Goal: Communication & Community: Answer question/provide support

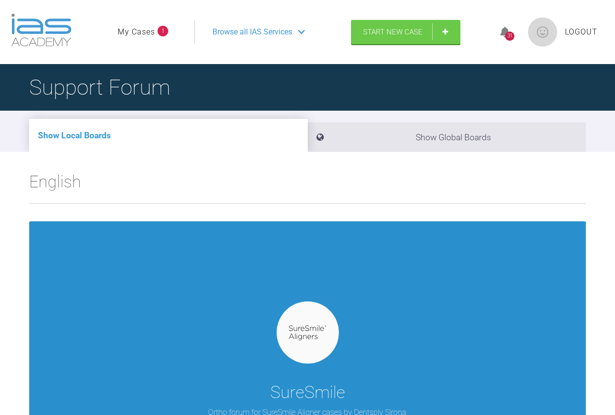
click at [305, 327] on img at bounding box center [307, 333] width 37 height 15
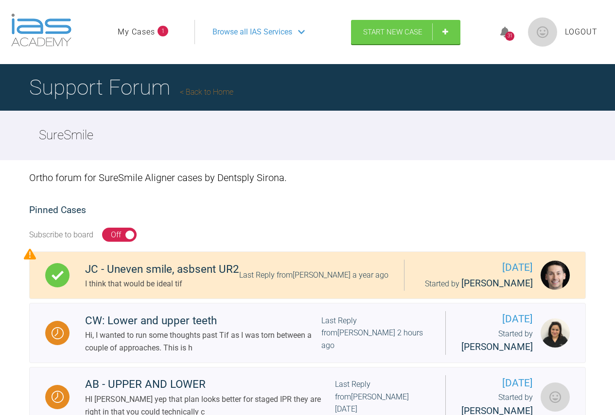
click at [141, 31] on link "My Cases" at bounding box center [136, 32] width 37 height 13
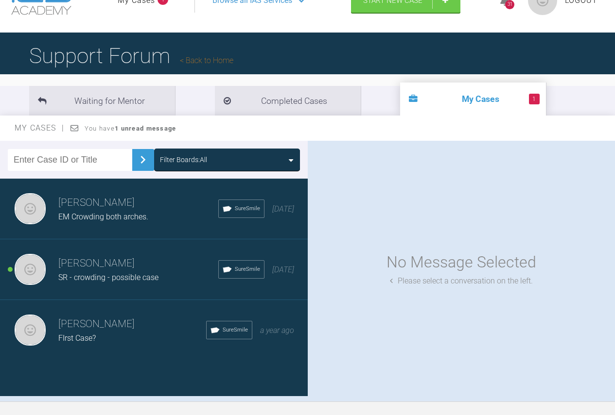
scroll to position [49, 0]
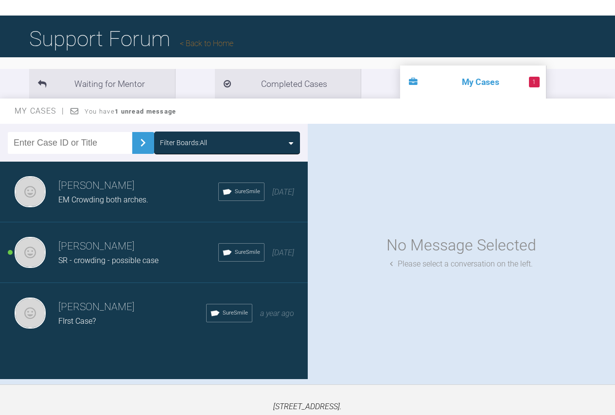
click at [117, 248] on h3 "[PERSON_NAME]" at bounding box center [138, 247] width 160 height 17
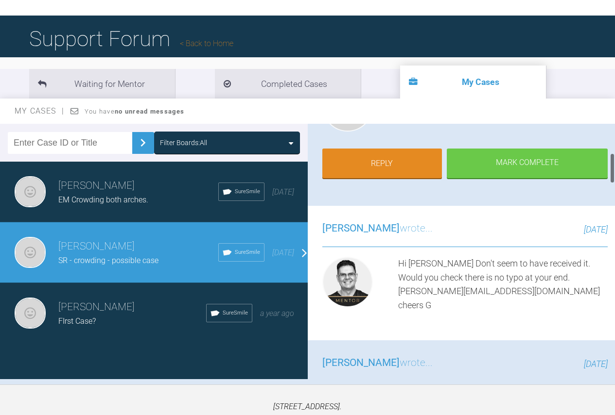
scroll to position [243, 0]
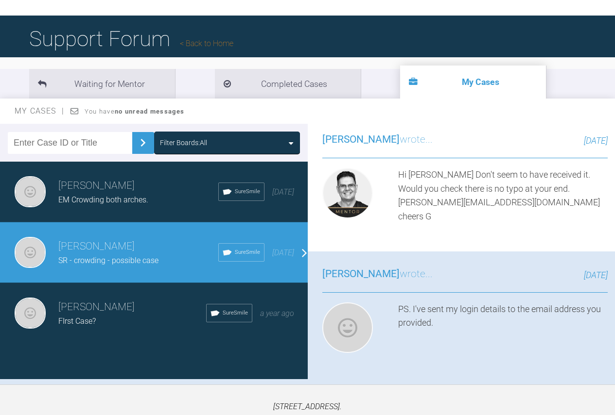
click at [104, 309] on h3 "[PERSON_NAME]" at bounding box center [132, 307] width 148 height 17
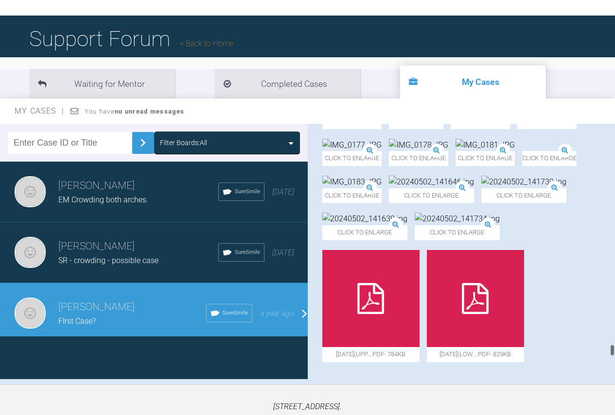
scroll to position [11238, 0]
drag, startPoint x: 612, startPoint y: 168, endPoint x: 610, endPoint y: 388, distance: 219.7
click at [610, 388] on div "My Cases Logout Browse all IAS Services Start New Case 31 Logout Support Forum …" at bounding box center [307, 212] width 615 height 522
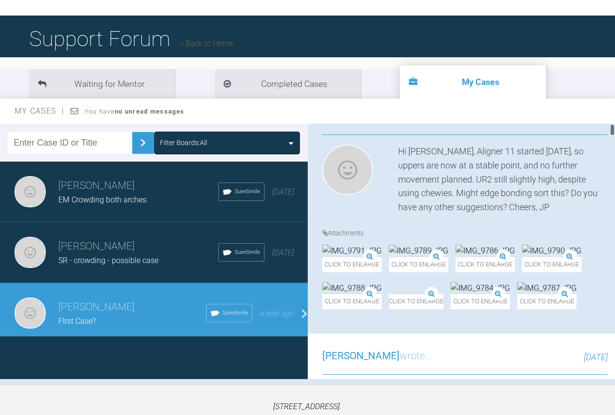
scroll to position [0, 0]
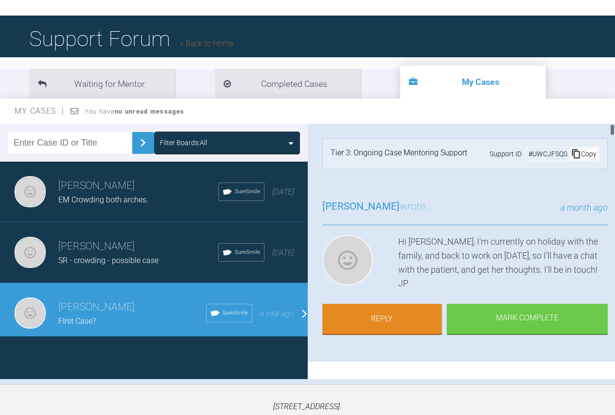
drag, startPoint x: 611, startPoint y: 364, endPoint x: 598, endPoint y: 106, distance: 257.9
click at [598, 106] on div "My Cases You have no unread messages Filter Boards: All [PERSON_NAME] EM Crowdi…" at bounding box center [307, 242] width 615 height 286
click at [406, 314] on link "Reply" at bounding box center [382, 320] width 120 height 30
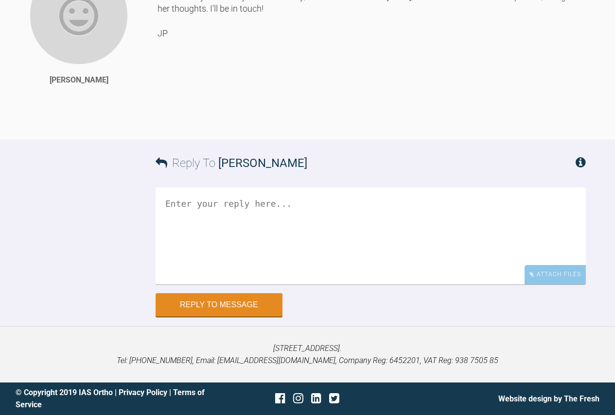
scroll to position [15393, 0]
click at [568, 275] on div "Attach Files" at bounding box center [554, 274] width 61 height 19
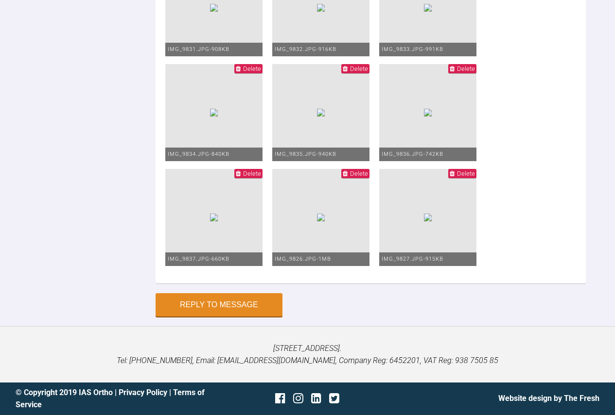
type textarea "Hi [PERSON_NAME], Aligner 14 started [DATE], pt happy with progress, and conten…"
click at [221, 305] on button "Reply to Message" at bounding box center [219, 305] width 127 height 23
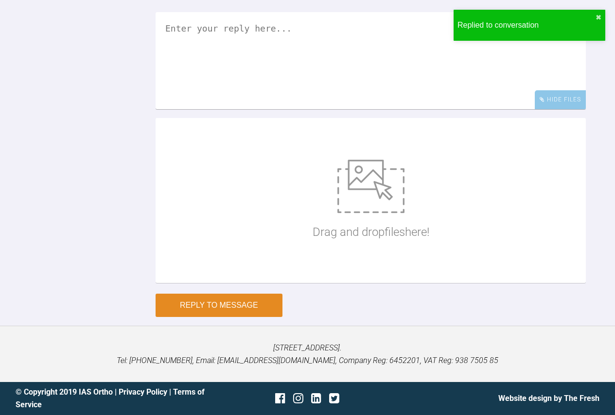
scroll to position [15669, 0]
